Goal: Register for event/course

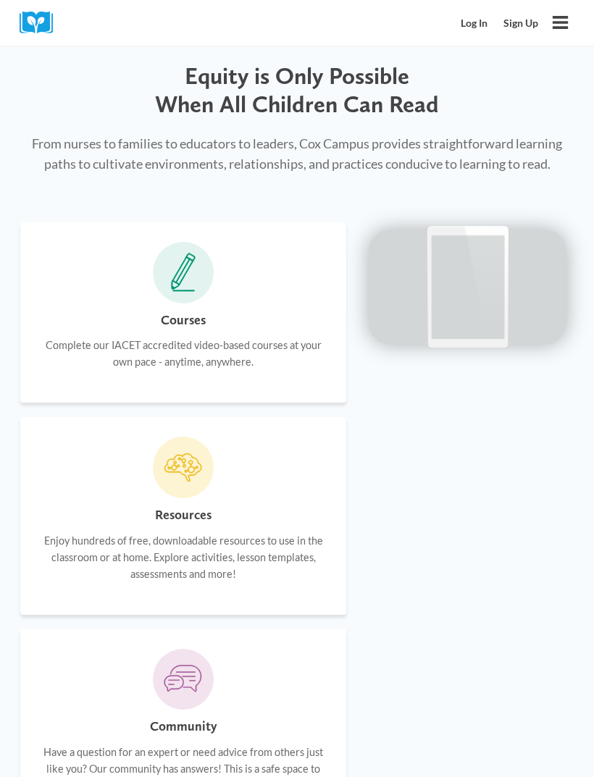
scroll to position [976, 0]
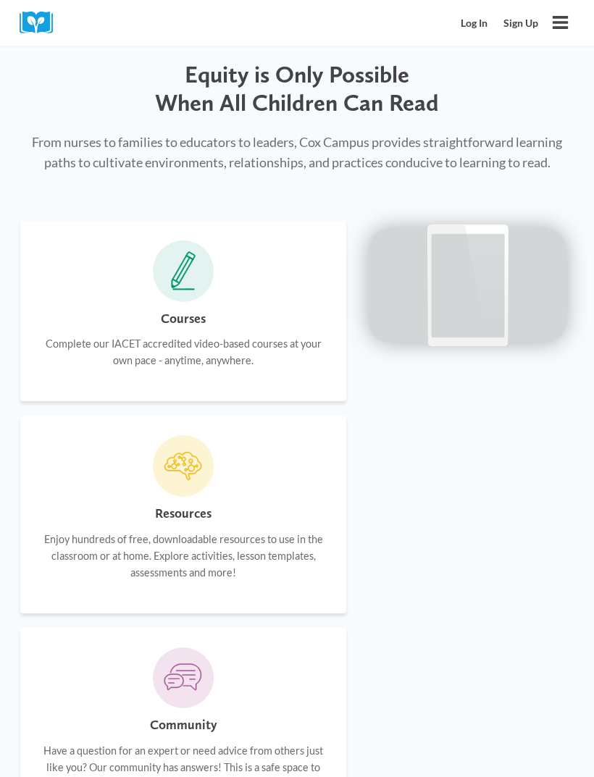
click at [80, 348] on p "Complete our IACET accredited video-based courses at your own pace - anytime, a…" at bounding box center [183, 352] width 287 height 33
click at [171, 282] on icon at bounding box center [183, 271] width 25 height 39
click at [163, 314] on h6 "Courses" at bounding box center [183, 319] width 45 height 21
click at [182, 272] on icon at bounding box center [183, 271] width 25 height 39
click at [148, 343] on p "Complete our IACET accredited video-based courses at your own pace - anytime, a…" at bounding box center [183, 352] width 287 height 33
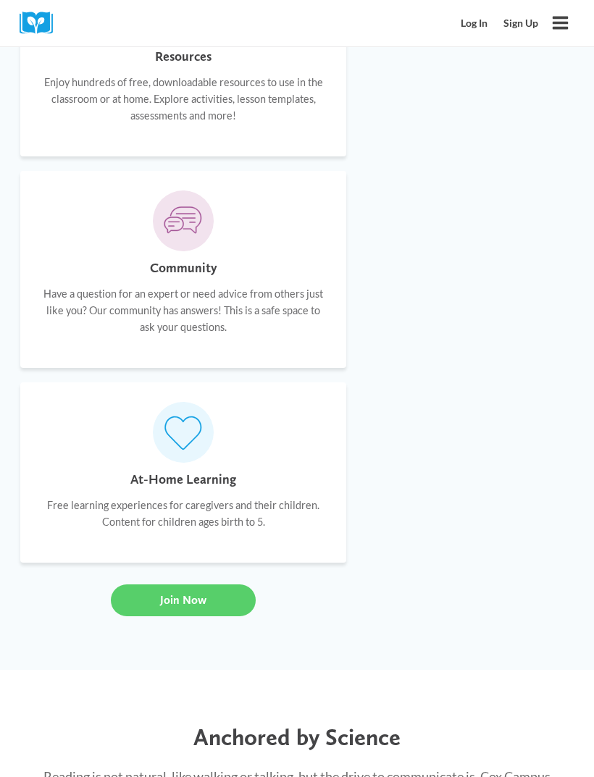
scroll to position [1443, 0]
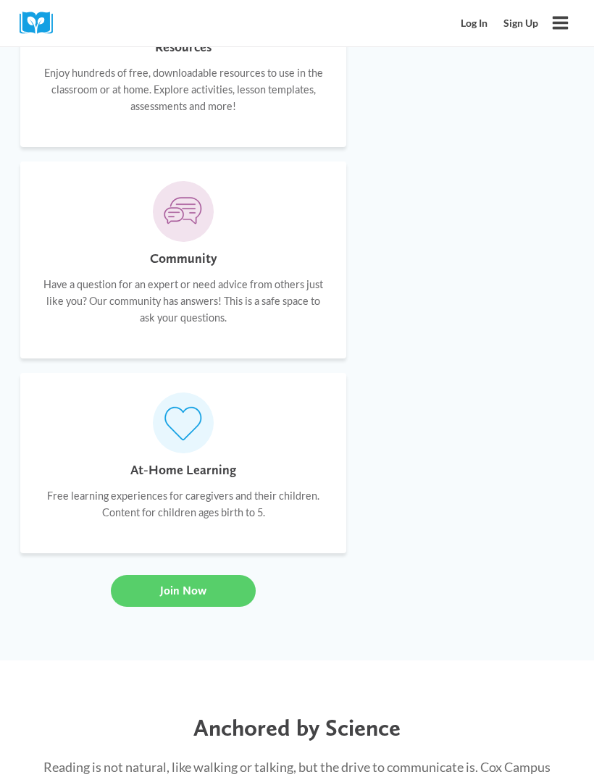
click at [131, 586] on link "Join Now" at bounding box center [183, 591] width 145 height 32
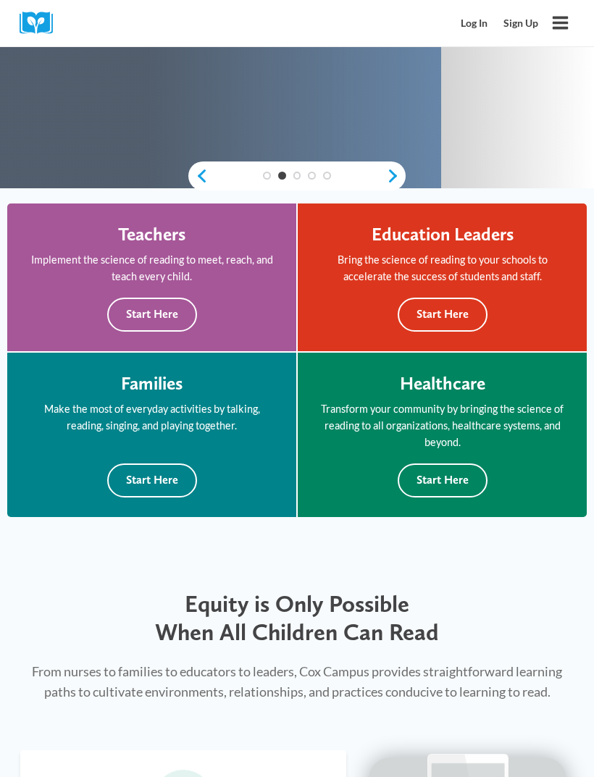
scroll to position [447, 0]
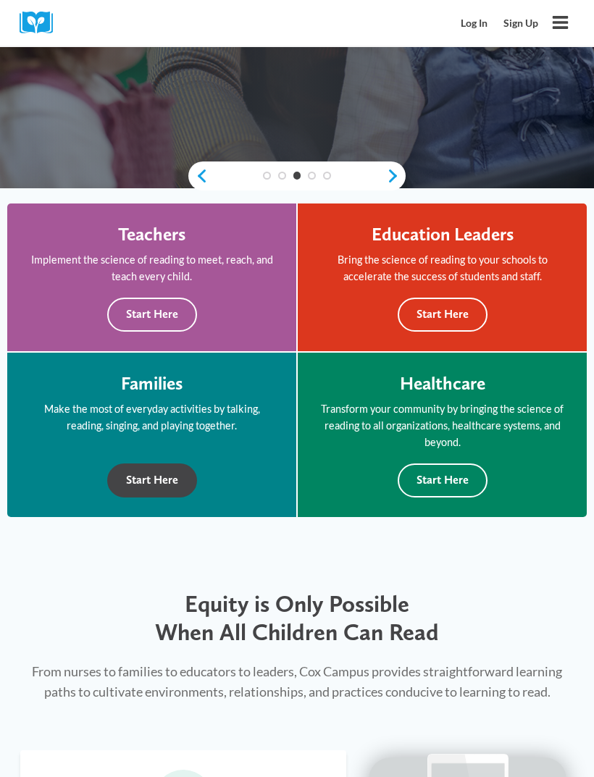
click at [127, 474] on button "Start Here" at bounding box center [152, 481] width 90 height 34
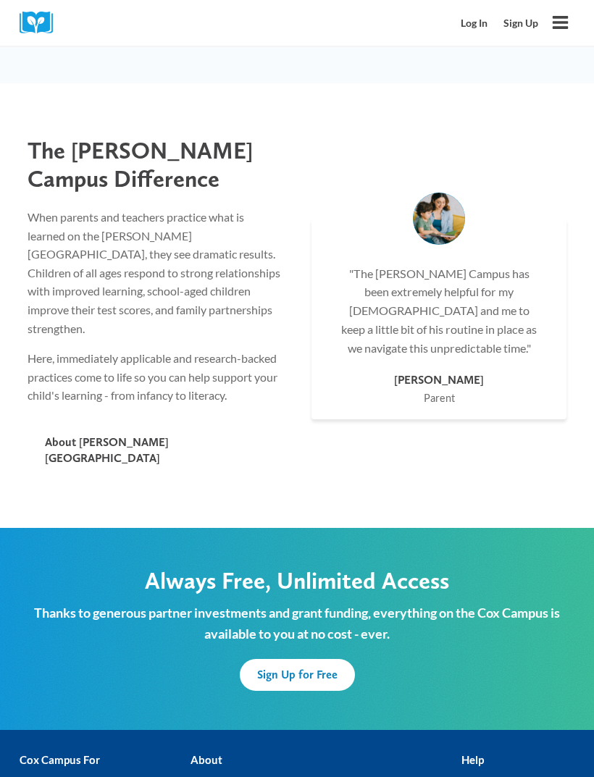
scroll to position [3753, 0]
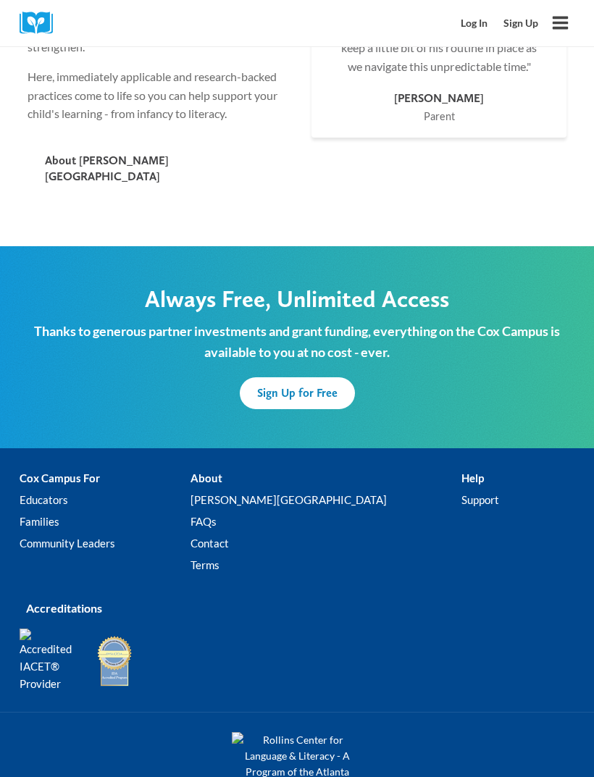
click at [277, 377] on link "Sign Up for Free" at bounding box center [297, 393] width 115 height 32
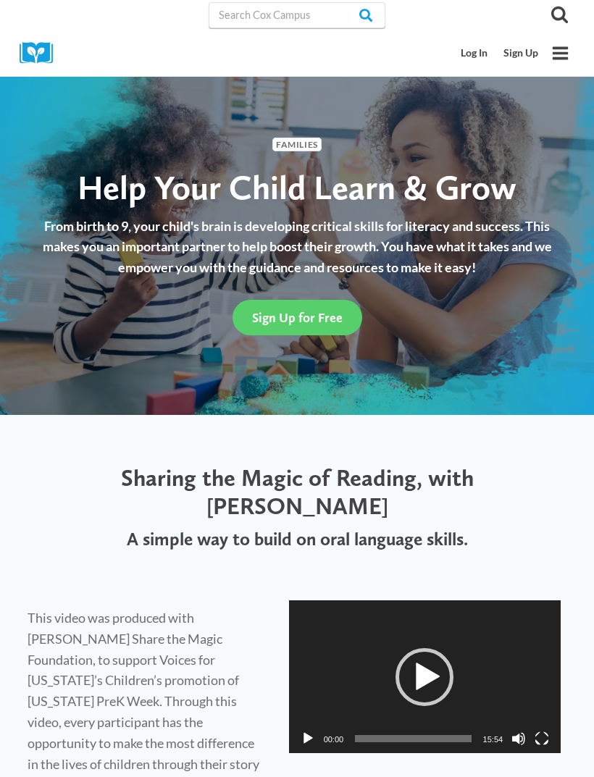
click at [262, 311] on span "Sign Up for Free" at bounding box center [297, 317] width 91 height 15
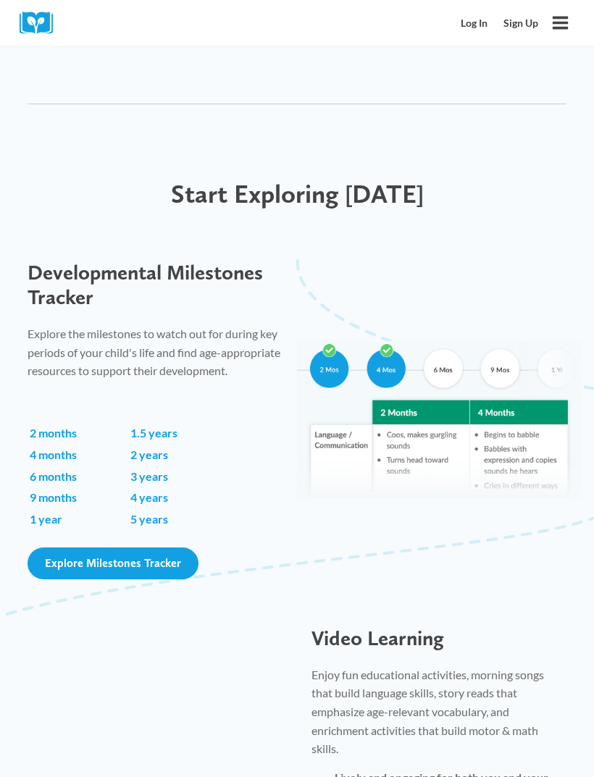
scroll to position [914, 0]
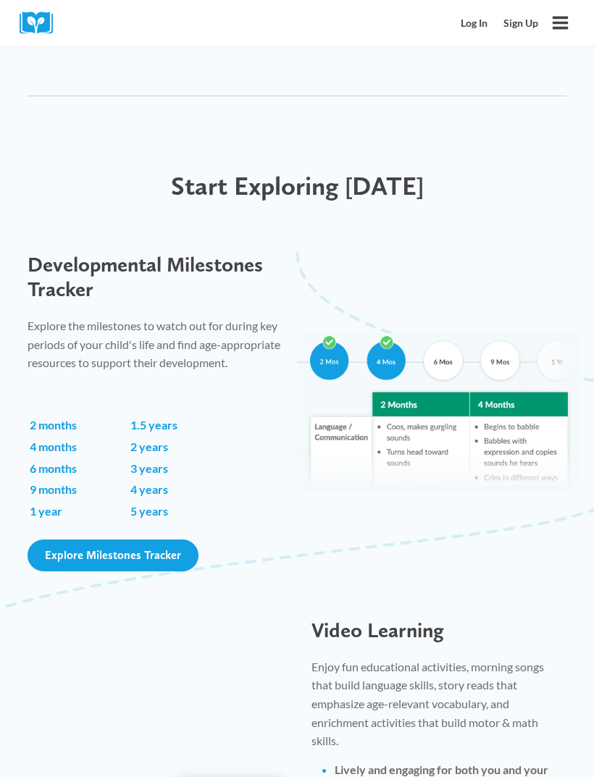
click at [146, 482] on link "4 years" at bounding box center [149, 489] width 38 height 14
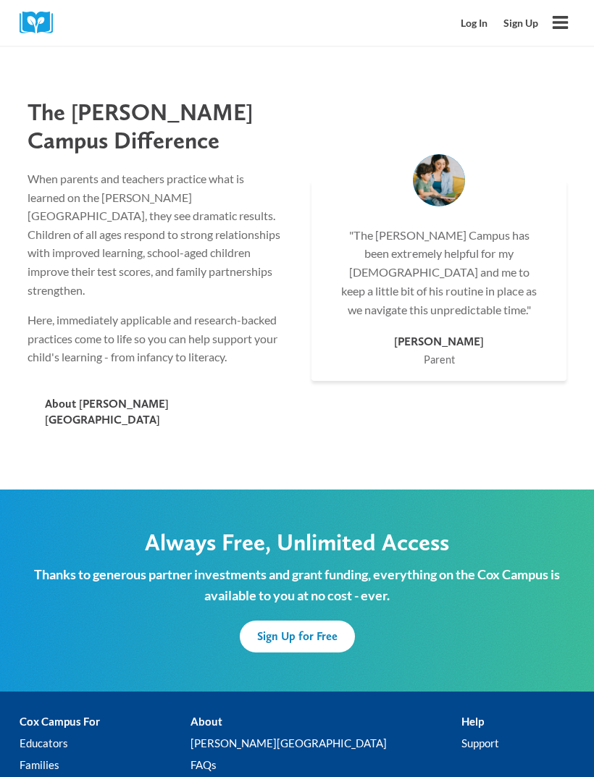
scroll to position [3510, 0]
click at [266, 629] on span "Sign Up for Free" at bounding box center [297, 636] width 80 height 14
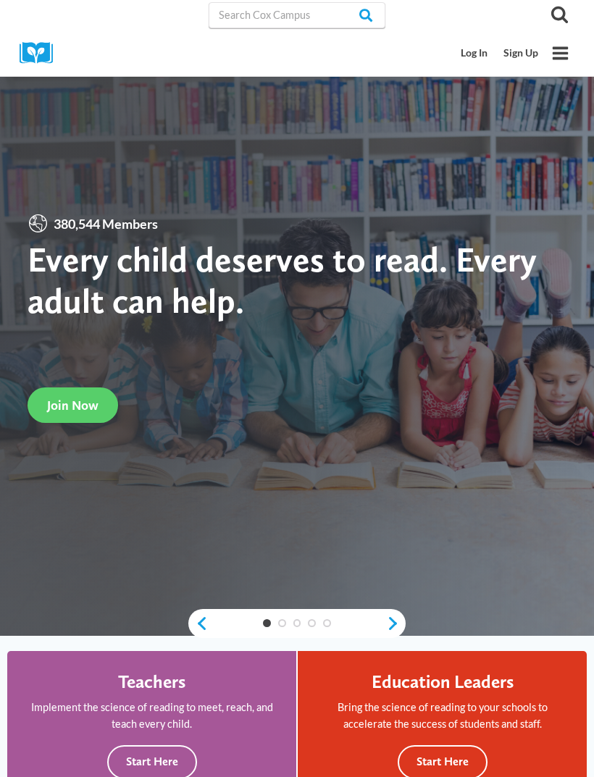
click at [56, 413] on span "Join Now" at bounding box center [72, 405] width 51 height 15
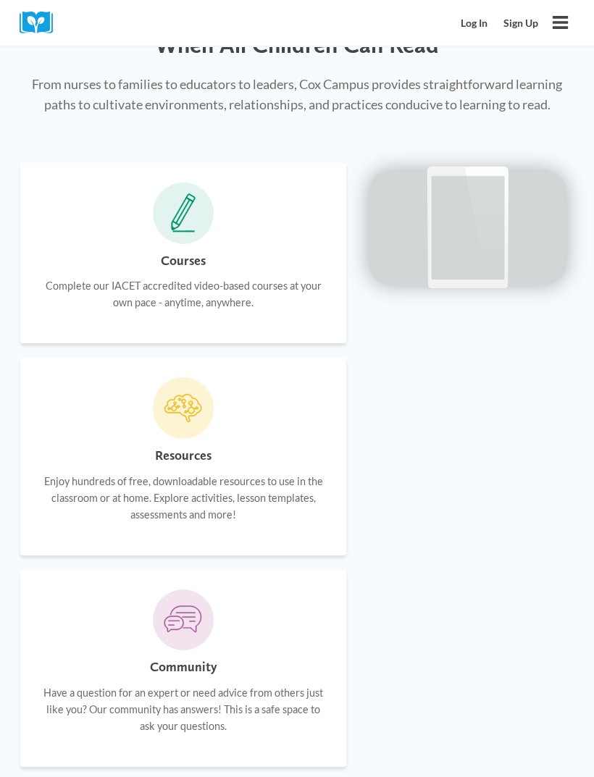
scroll to position [1036, 0]
click at [177, 217] on icon at bounding box center [183, 210] width 14 height 25
click at [146, 285] on p "Complete our IACET accredited video-based courses at your own pace - anytime, a…" at bounding box center [183, 293] width 287 height 33
click at [107, 262] on div "Courses Complete our IACET accredited video-based courses at your own pace - an…" at bounding box center [183, 287] width 287 height 74
click at [171, 210] on icon at bounding box center [183, 212] width 25 height 39
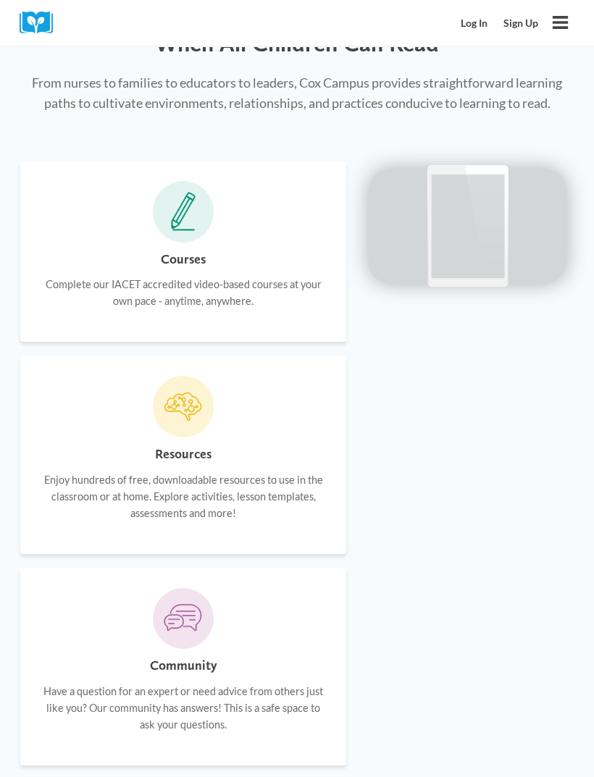
click at [171, 214] on icon at bounding box center [183, 212] width 25 height 39
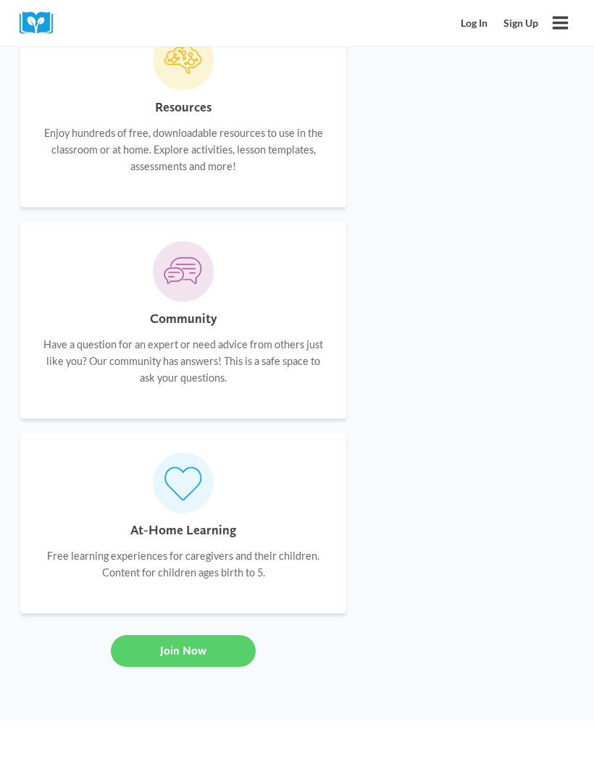
scroll to position [1384, 0]
click at [151, 642] on link "Join Now" at bounding box center [183, 650] width 145 height 32
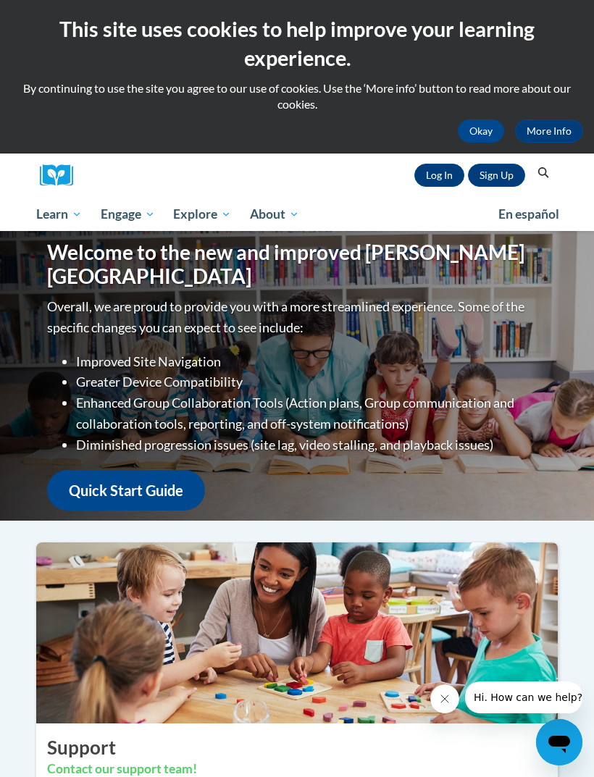
click at [492, 176] on link "Sign Up" at bounding box center [496, 175] width 57 height 23
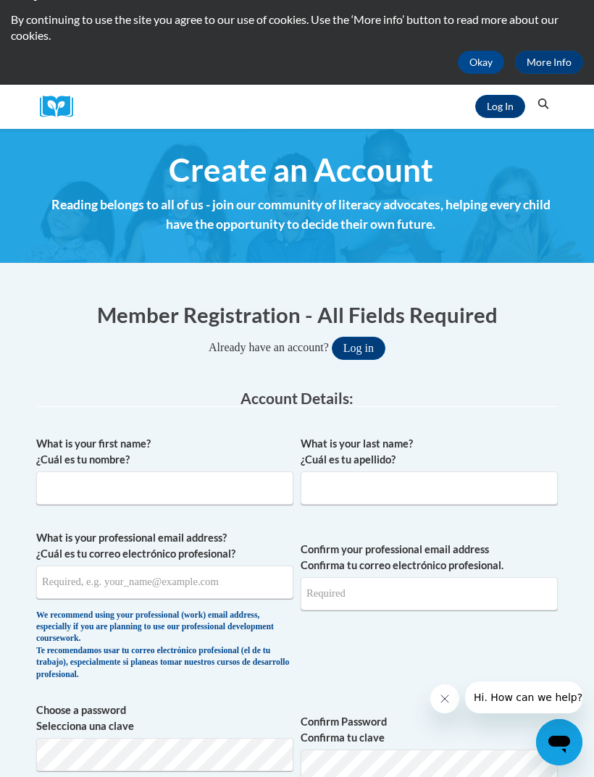
scroll to position [66, 0]
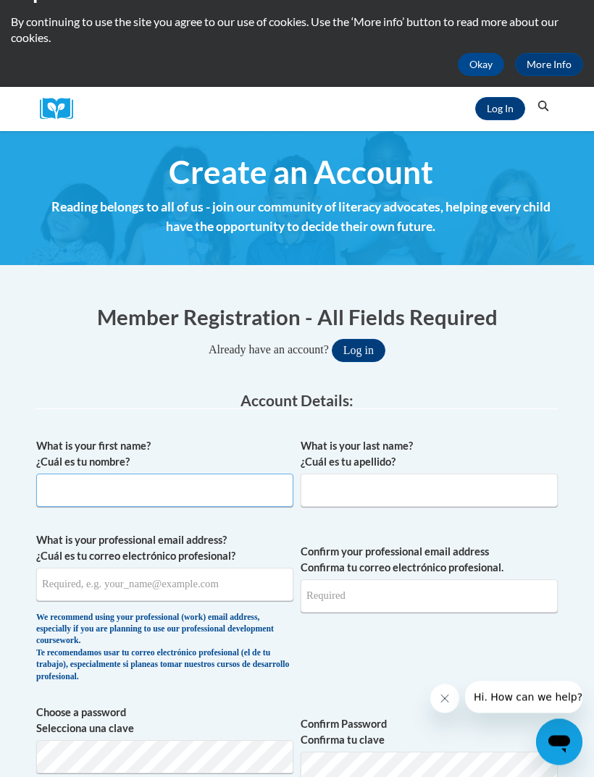
click at [56, 484] on input "What is your first name? ¿Cuál es tu nombre?" at bounding box center [164, 490] width 257 height 33
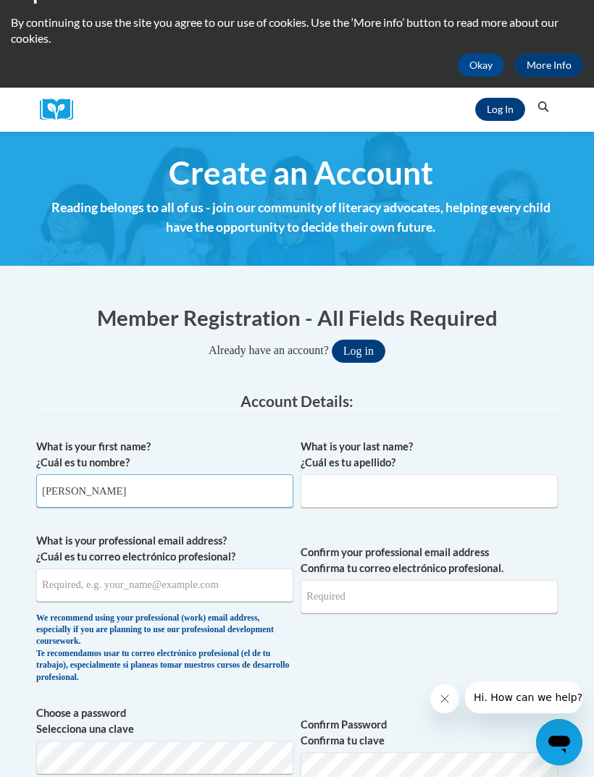
type input "[PERSON_NAME]"
click at [324, 504] on input "What is your last name? ¿Cuál es tu apellido?" at bounding box center [429, 490] width 257 height 33
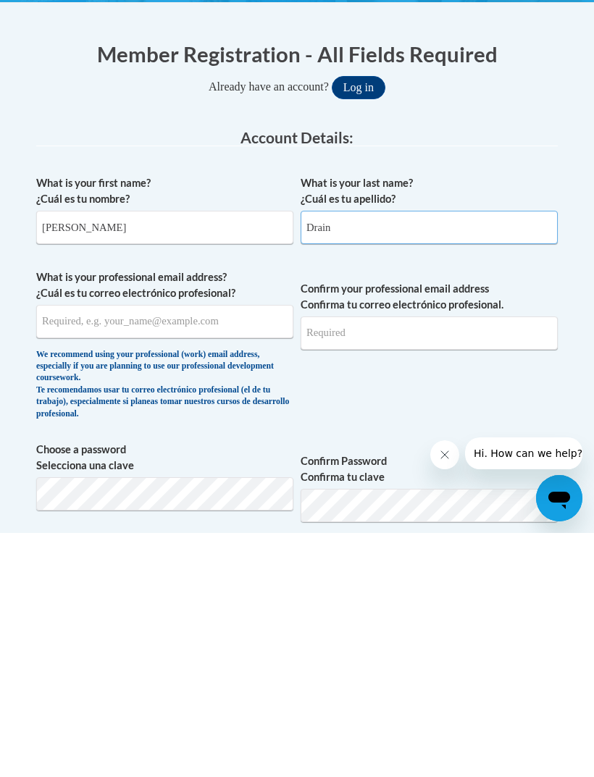
scroll to position [92, 0]
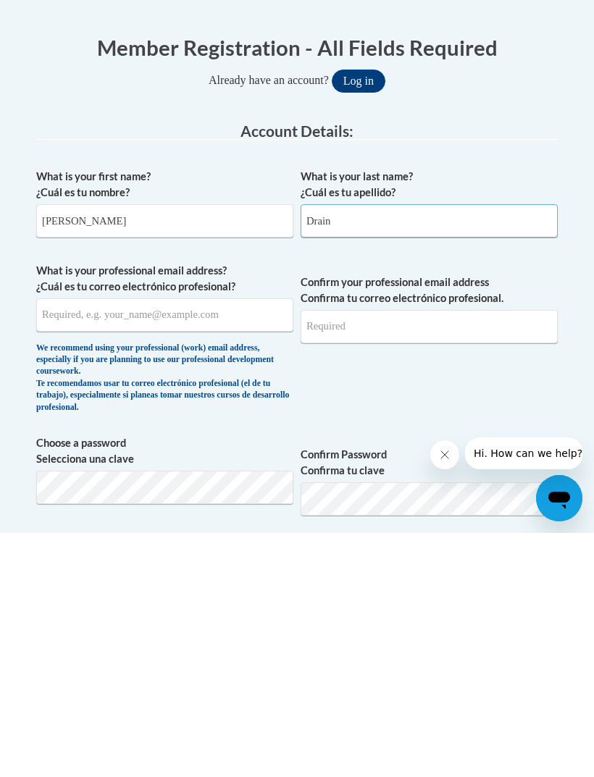
type input "Drain"
click at [189, 542] on input "What is your professional email address? ¿Cuál es tu correo electrónico profesi…" at bounding box center [164, 558] width 257 height 33
type input "de"
type input "deneishadrain@yahoo.com"
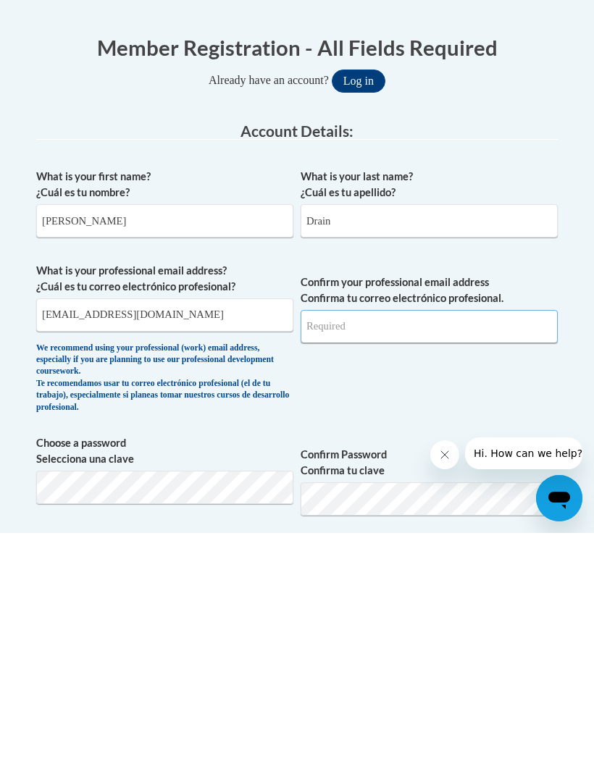
click at [345, 554] on input "Confirm your professional email address Confirma tu correo electrónico profesio…" at bounding box center [429, 570] width 257 height 33
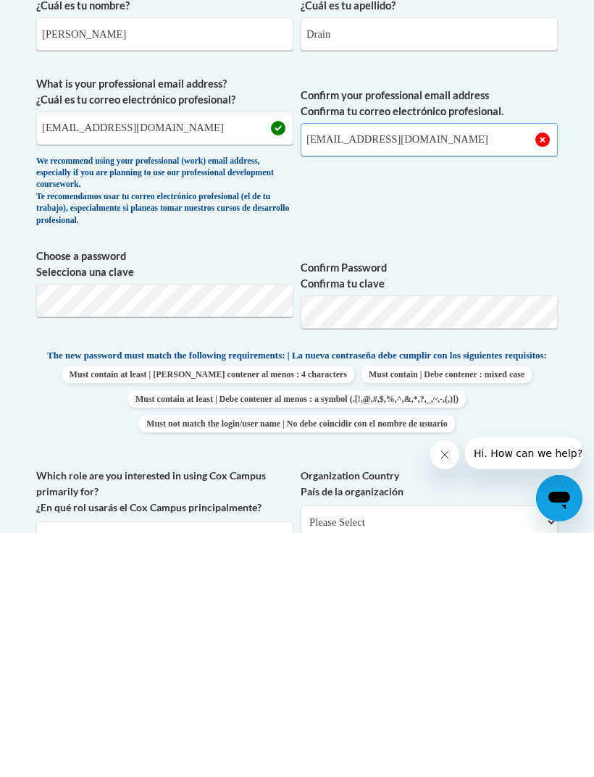
scroll to position [283, 0]
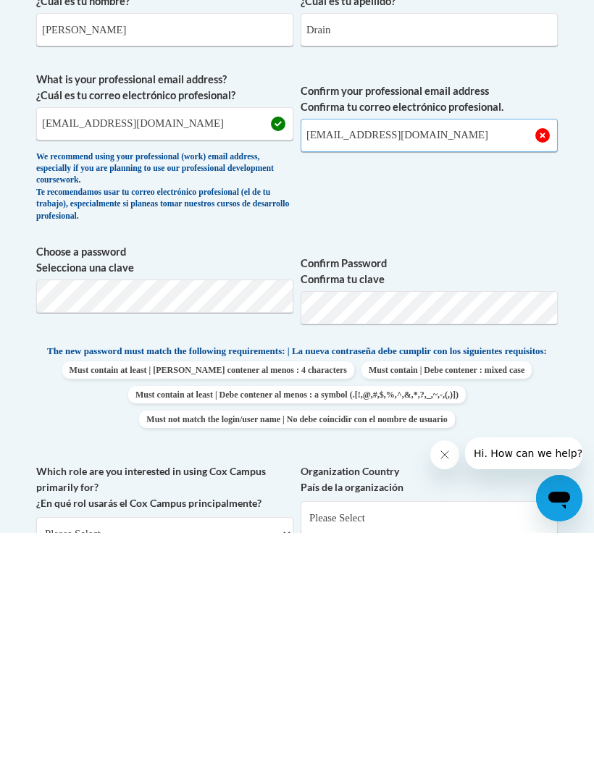
type input "deneishadrain@yahoo.com"
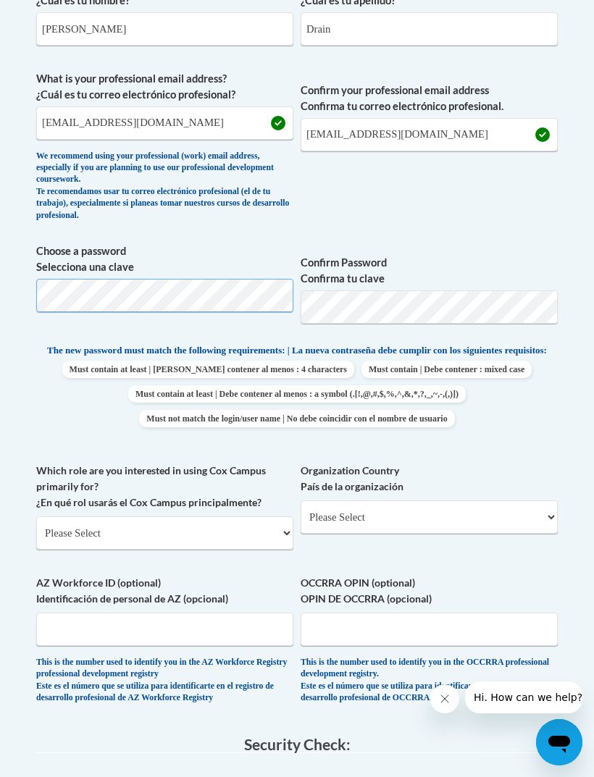
scroll to position [527, 0]
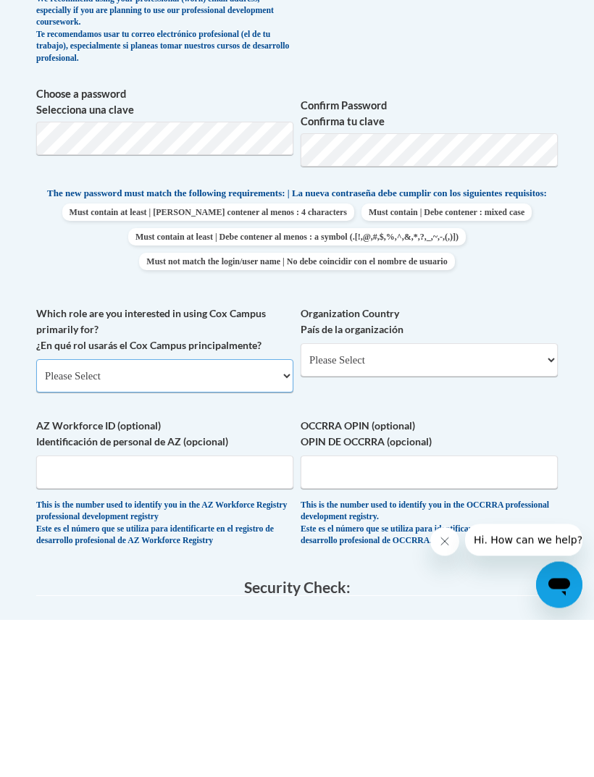
click at [43, 517] on select "Please Select College/University | Colegio/Universidad Community/Nonprofit Part…" at bounding box center [164, 533] width 257 height 33
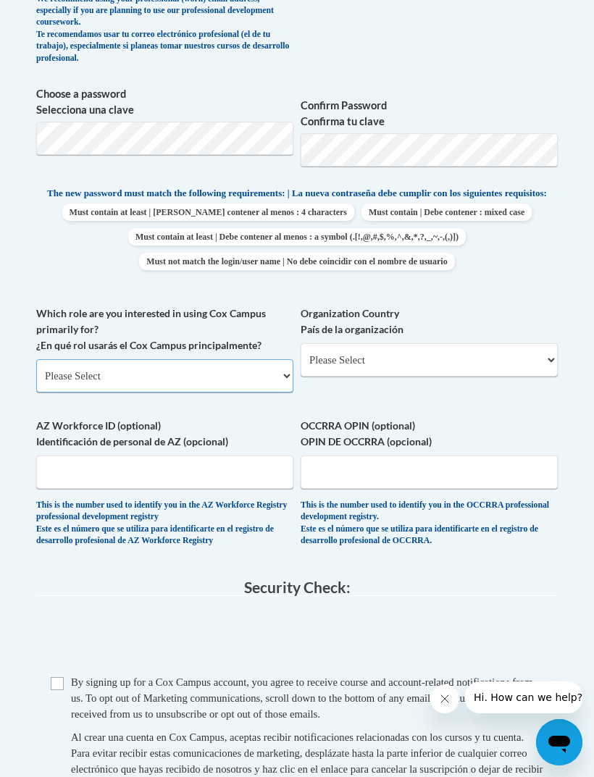
select select "3271ce3a-a928-4b91-bcec-7d68f79f4f34"
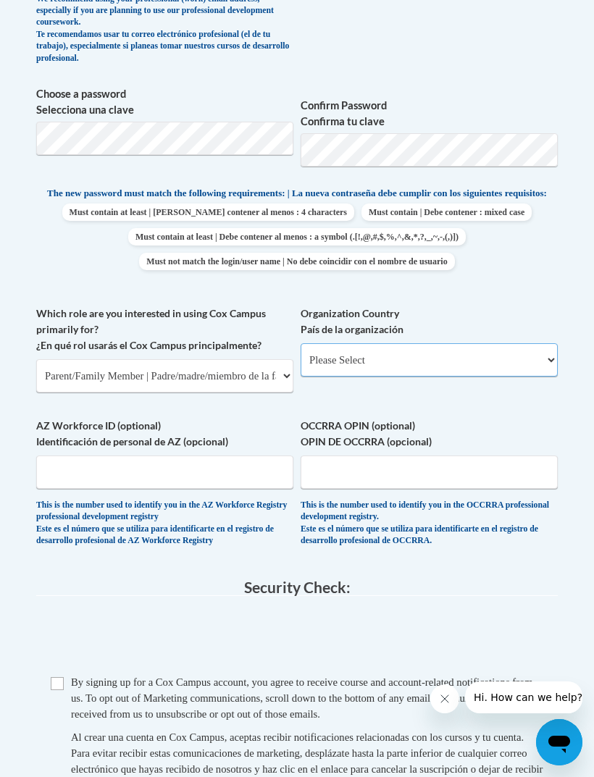
click at [342, 351] on select "Please Select United States | Estados Unidos Outside of the United States | Fue…" at bounding box center [429, 359] width 257 height 33
select select "ad49bcad-a171-4b2e-b99c-48b446064914"
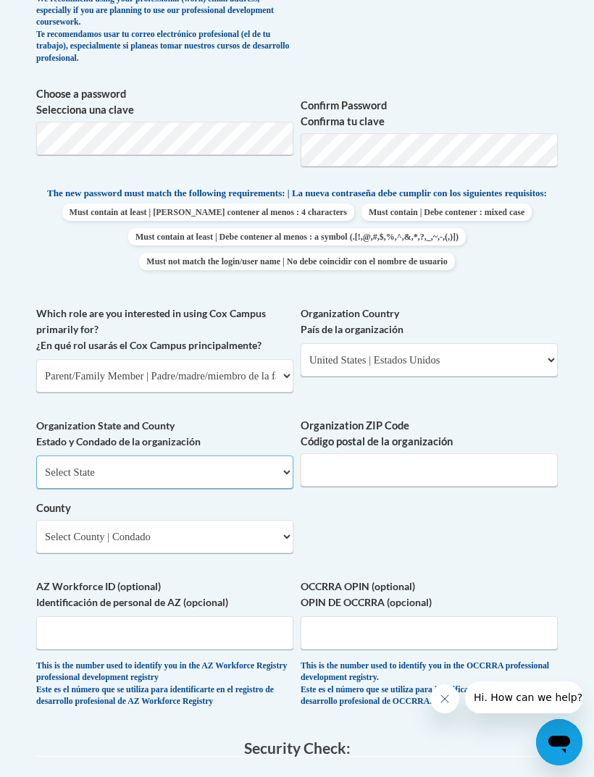
click at [58, 456] on select "Select State Alabama Alaska Arizona Arkansas California Colorado Connecticut De…" at bounding box center [164, 472] width 257 height 33
select select "Georgia"
click at [432, 453] on input "Organization ZIP Code Código postal de la organización" at bounding box center [429, 469] width 257 height 33
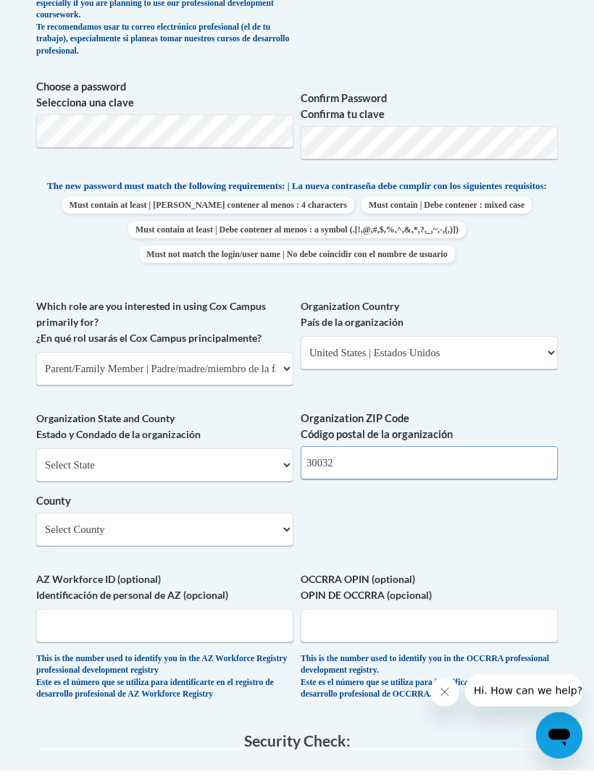
type input "30032"
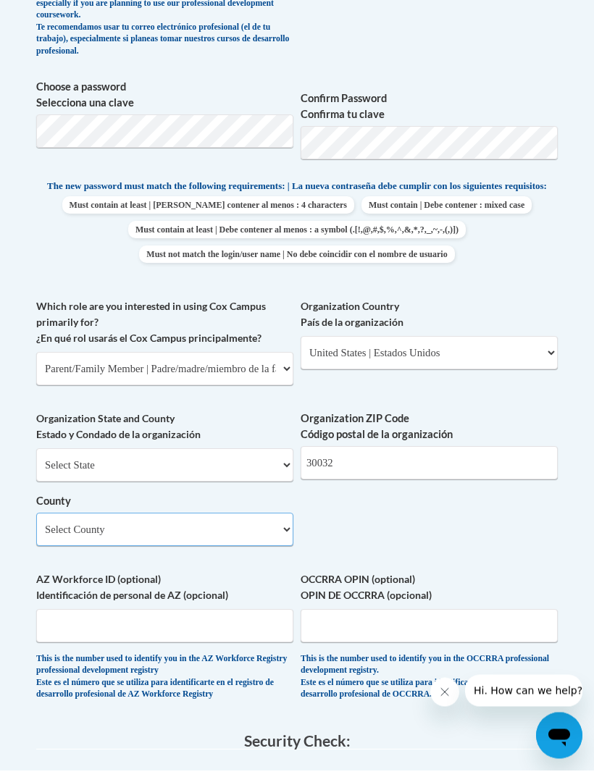
click at [49, 520] on select "Select County Appling Atkinson Bacon Baker Baldwin Banks Barrow Bartow Ben Hill…" at bounding box center [164, 536] width 257 height 33
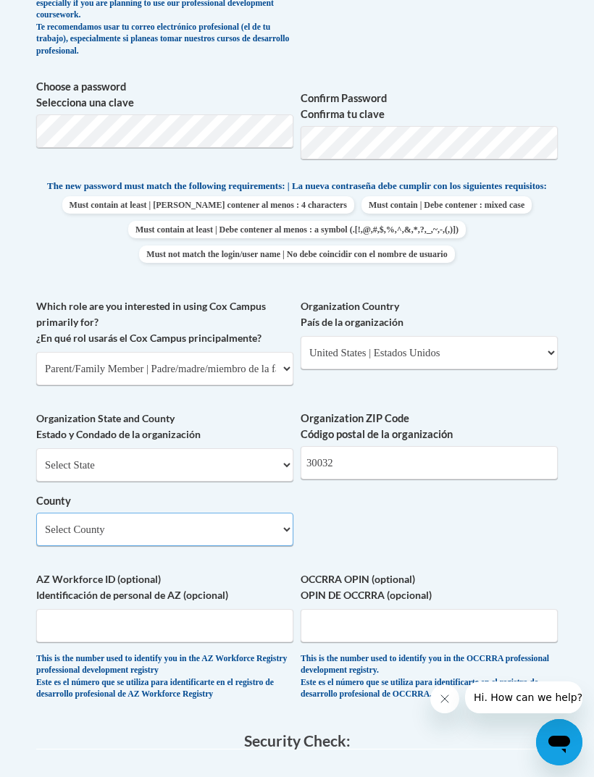
select select "DeKalb"
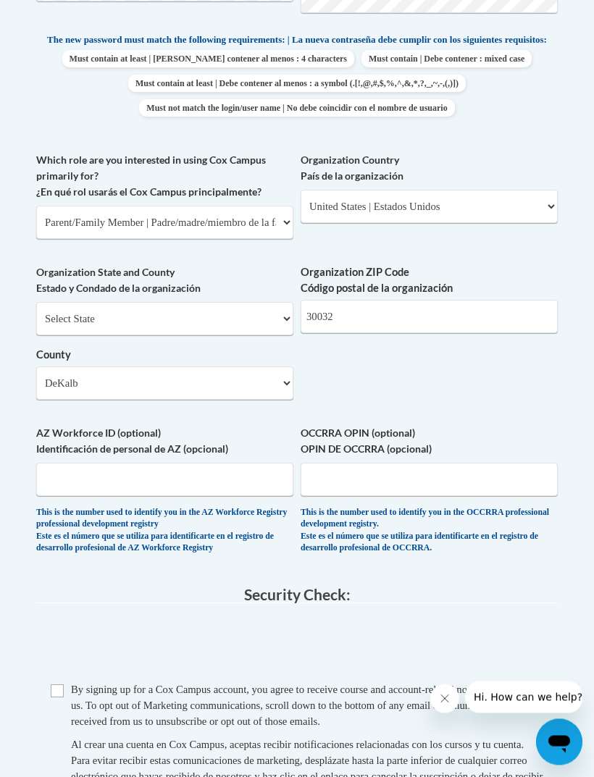
scroll to position [839, 0]
click at [59, 684] on input "Checkbox" at bounding box center [57, 690] width 13 height 13
checkbox input "true"
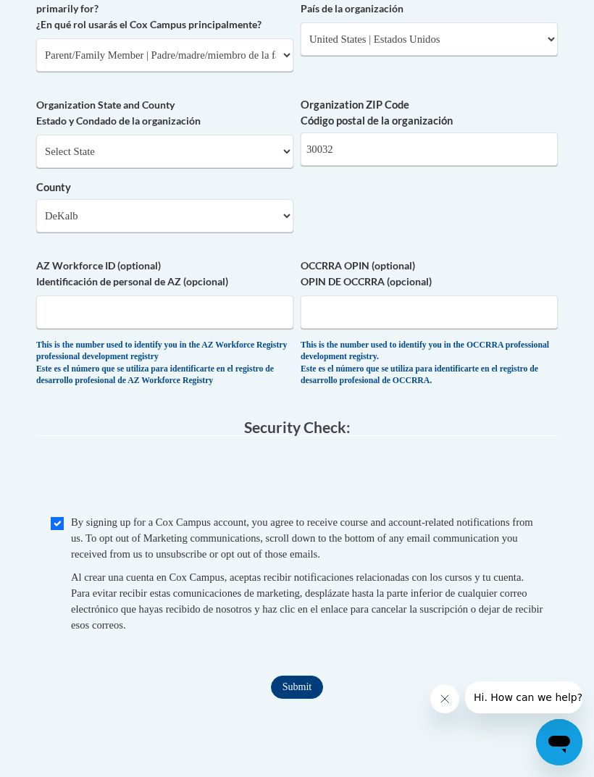
scroll to position [1007, 0]
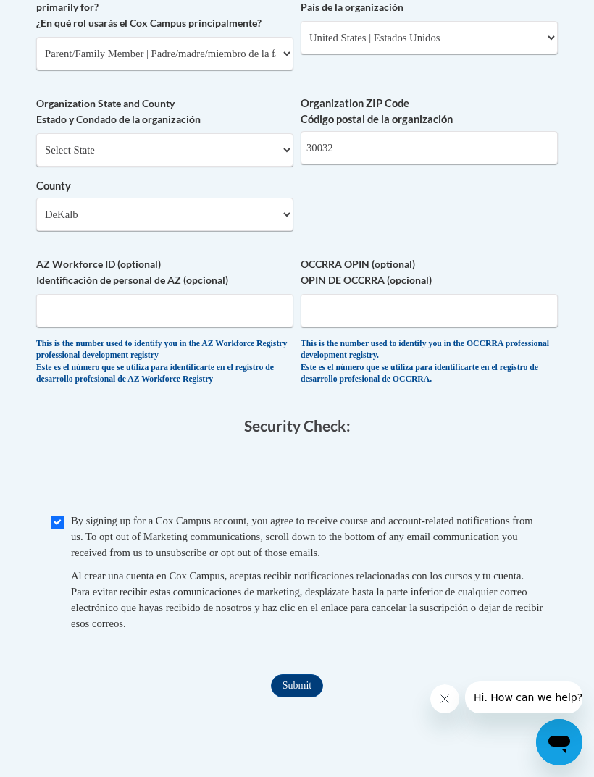
click at [303, 674] on input "Submit" at bounding box center [297, 685] width 52 height 23
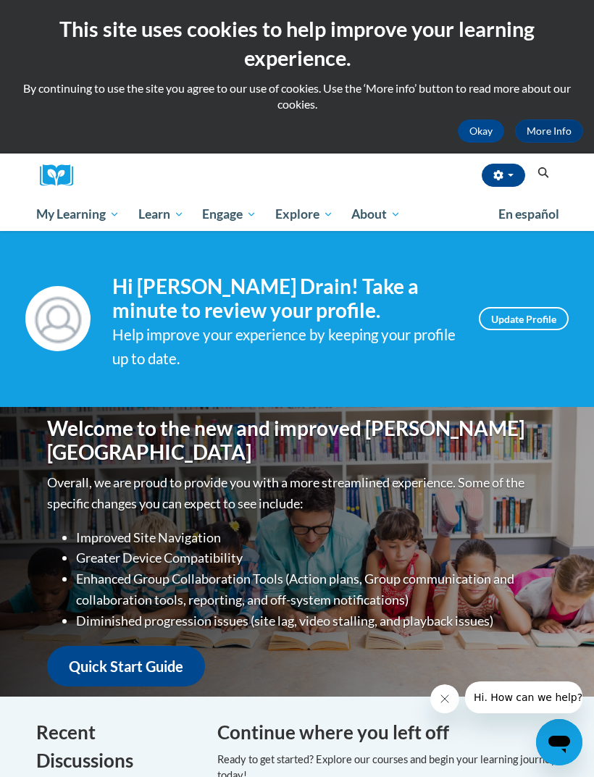
click at [0, 0] on span "PK-5 Structured Literacy Program" at bounding box center [0, 0] width 0 height 0
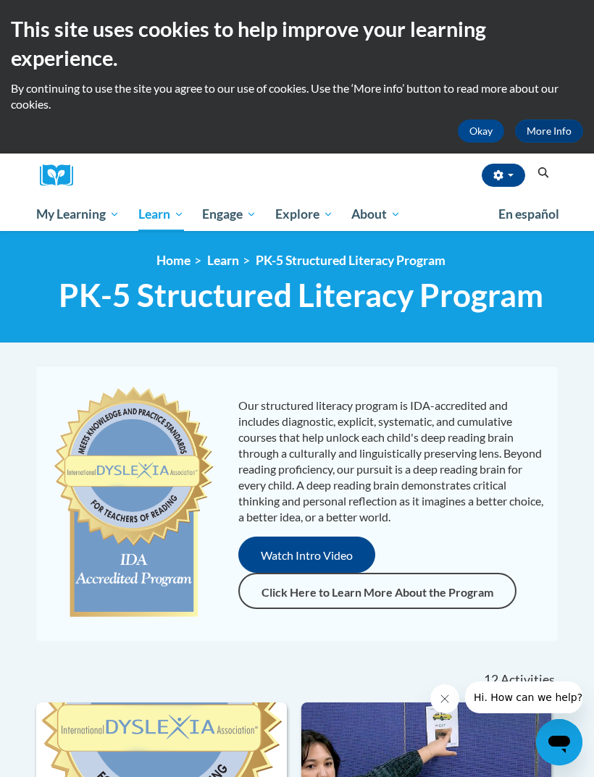
click at [0, 0] on span "My Course Progress" at bounding box center [0, 0] width 0 height 0
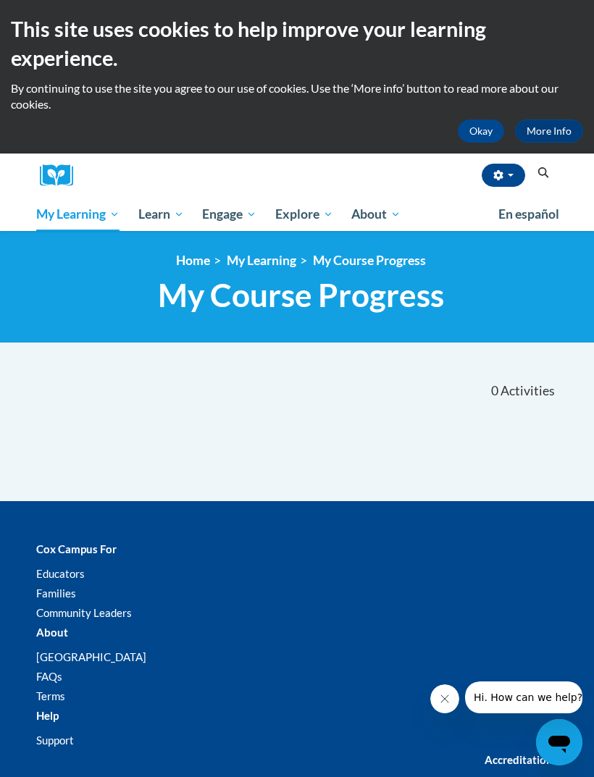
click at [0, 0] on span "Certificates" at bounding box center [0, 0] width 0 height 0
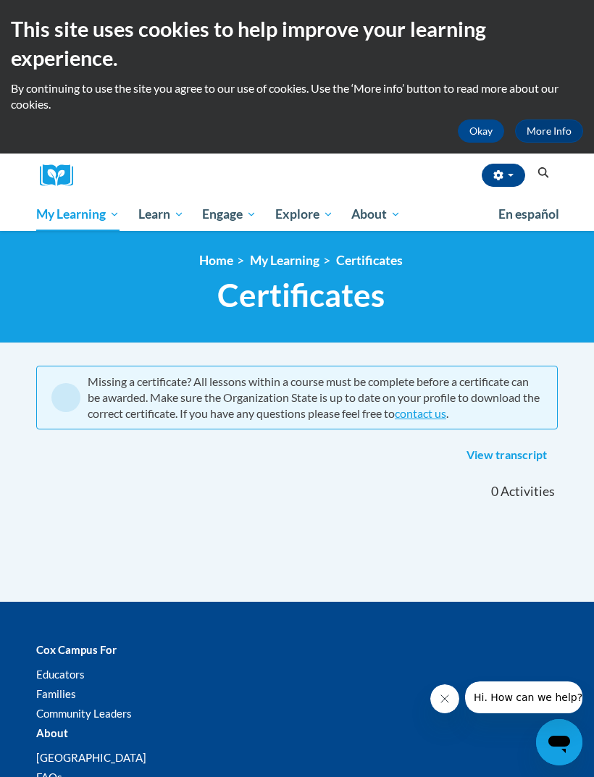
click at [0, 0] on span "All Courses" at bounding box center [0, 0] width 0 height 0
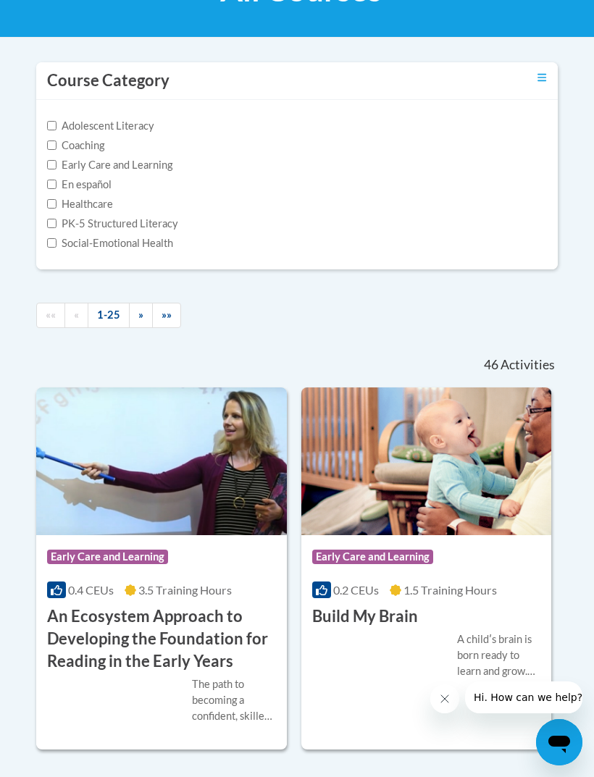
scroll to position [293, 0]
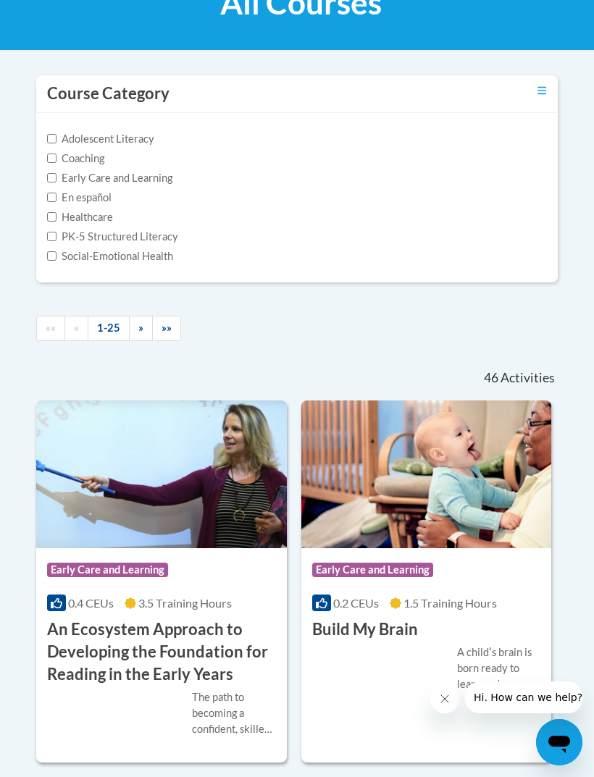
click at [54, 235] on input "PK-5 Structured Literacy" at bounding box center [51, 236] width 9 height 9
checkbox input "true"
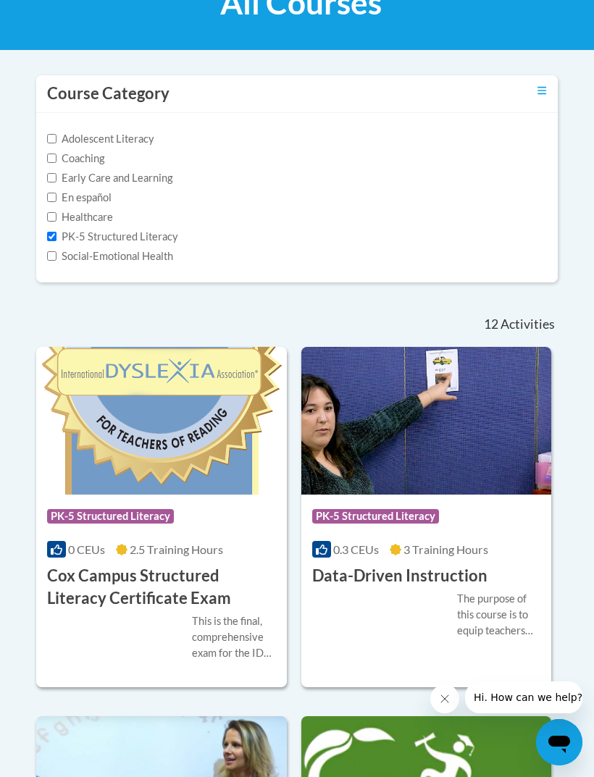
click at [55, 259] on input "Social-Emotional Health" at bounding box center [51, 255] width 9 height 9
checkbox input "true"
click at [54, 142] on input "Adolescent Literacy" at bounding box center [51, 138] width 9 height 9
checkbox input "true"
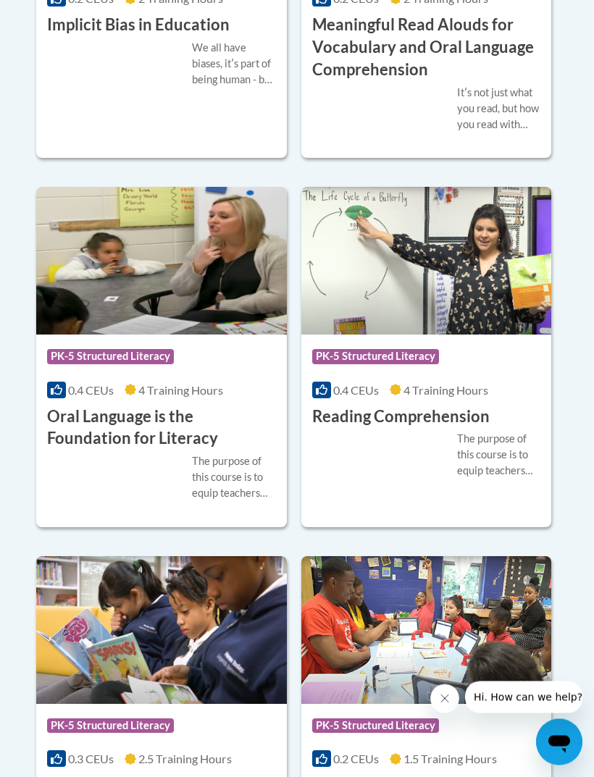
scroll to position [1567, 0]
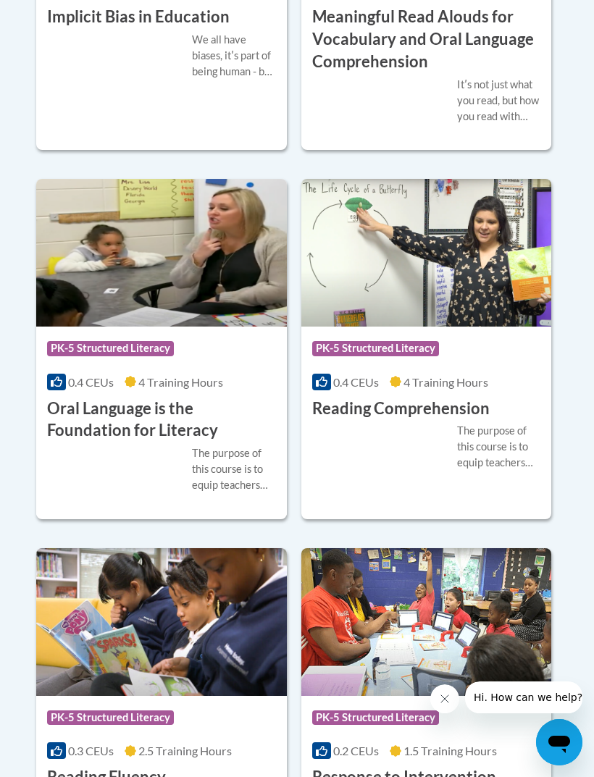
click at [60, 481] on div "The purpose of this course is to equip teachers with the knowledge of the compo…" at bounding box center [161, 469] width 229 height 48
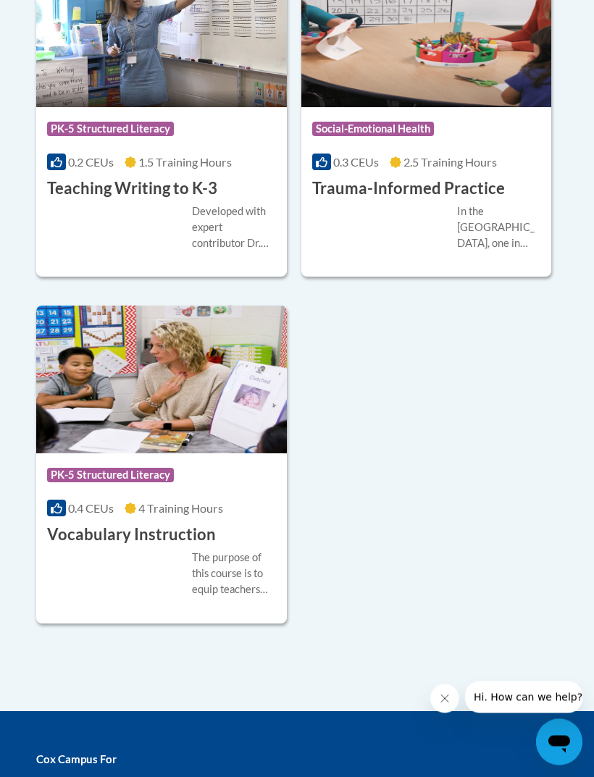
scroll to position [2888, 0]
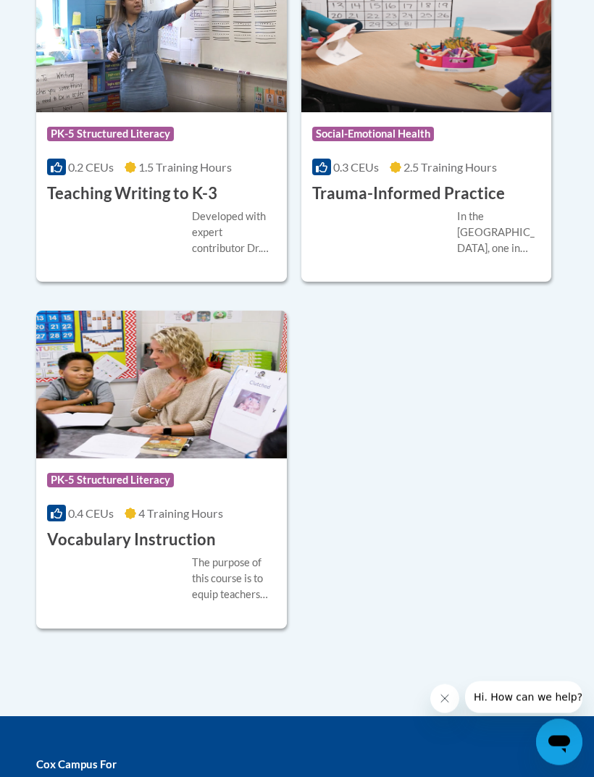
click at [76, 254] on div "More Info Enroll Developed with expert contributor Dr. [PERSON_NAME] of Literac…" at bounding box center [161, 242] width 251 height 73
